Goal: Transaction & Acquisition: Purchase product/service

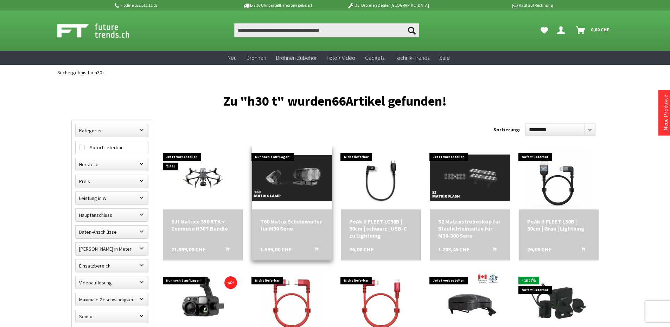
scroll to position [70, 0]
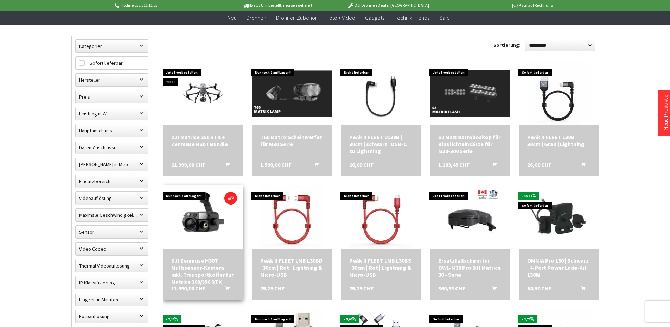
click at [205, 225] on img at bounding box center [203, 216] width 80 height 60
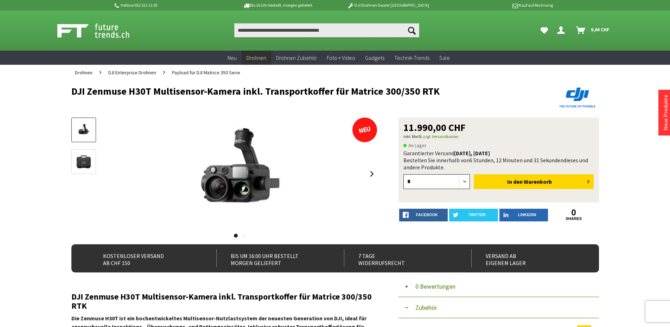
click at [424, 185] on select "*" at bounding box center [436, 181] width 67 height 15
click at [452, 144] on p "An Lager" at bounding box center [498, 145] width 191 height 9
